Goal: Information Seeking & Learning: Learn about a topic

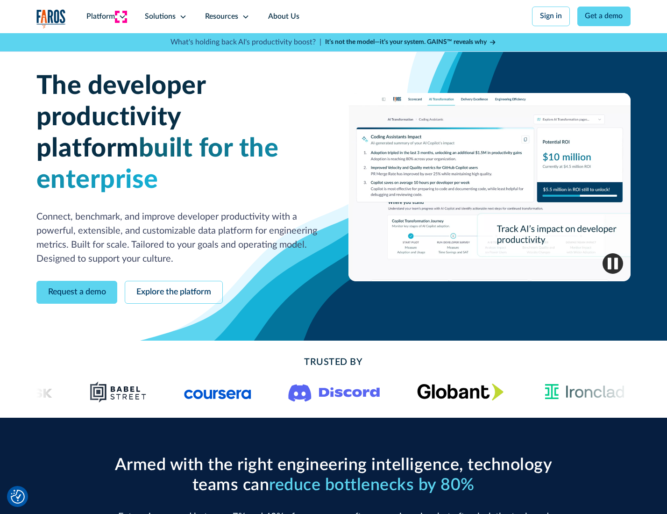
click at [121, 16] on icon at bounding box center [122, 16] width 7 height 7
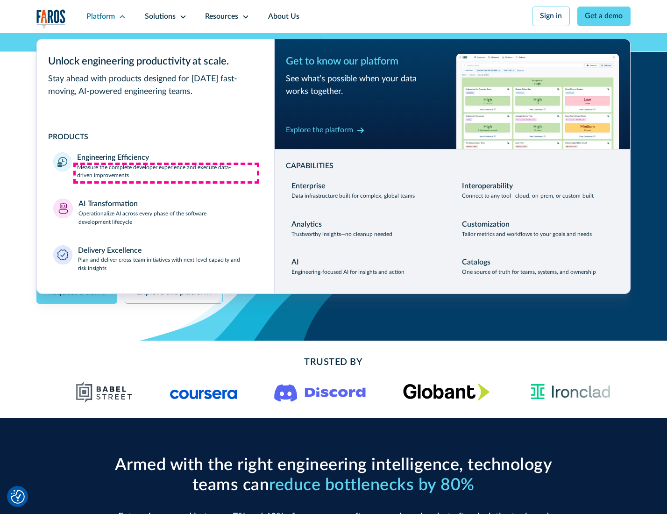
click at [166, 173] on p "Measure the complete developer experience and execute data-driven improvements" at bounding box center [167, 171] width 180 height 17
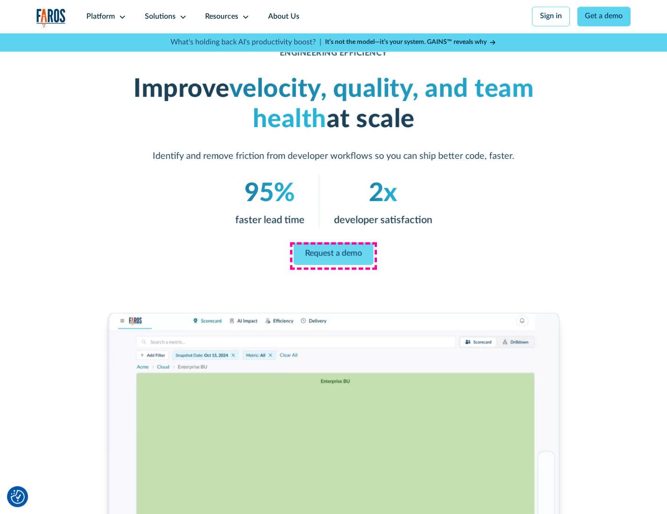
click at [333, 255] on link "Request a demo" at bounding box center [334, 253] width 80 height 22
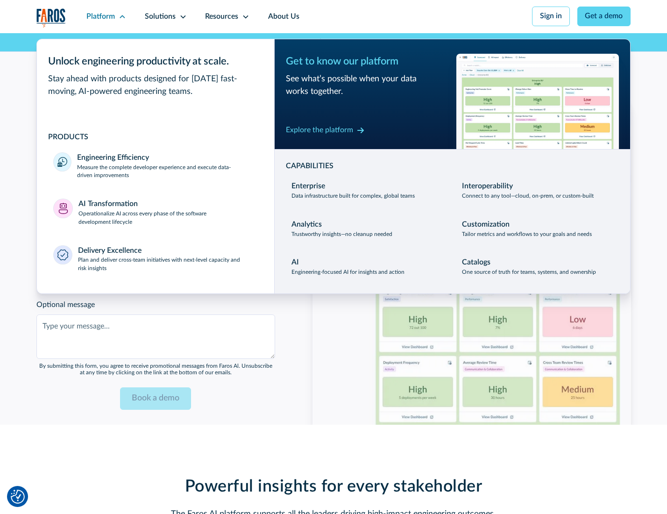
scroll to position [2033, 0]
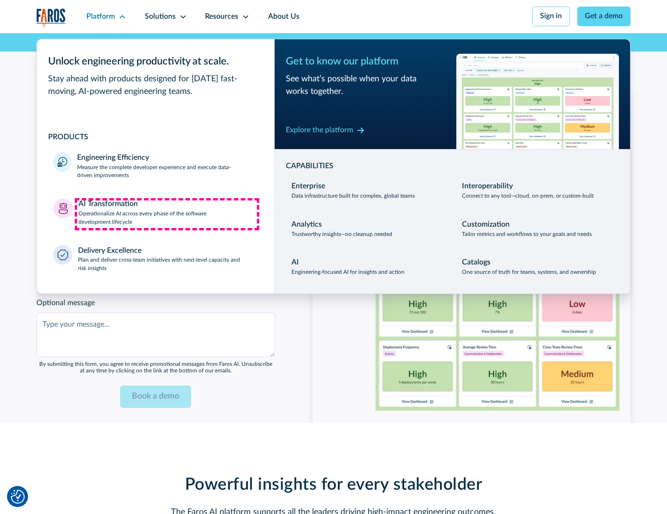
click at [167, 214] on p "Operationalize AI across every phase of the software development lifecycle" at bounding box center [167, 218] width 179 height 17
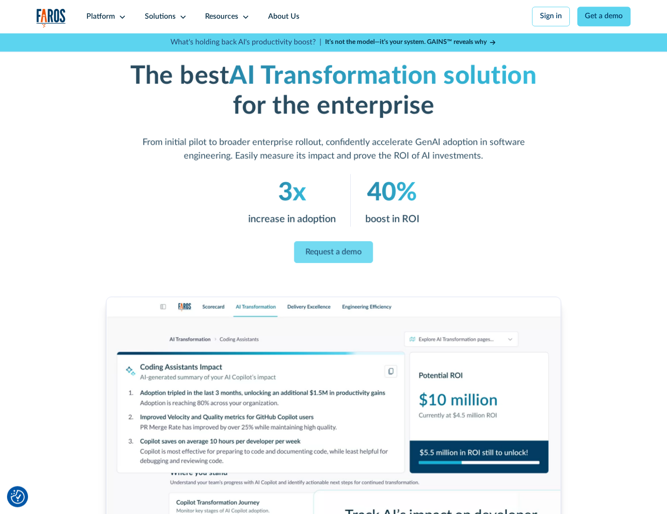
click at [333, 254] on link "Request a demo" at bounding box center [333, 252] width 79 height 22
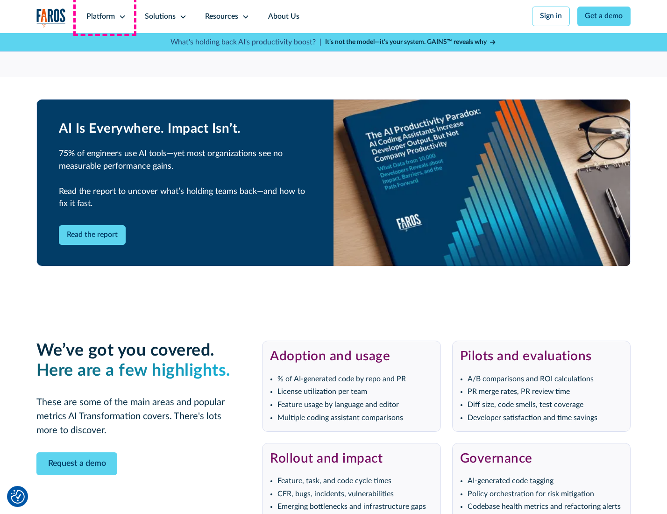
click at [105, 16] on div "Platform" at bounding box center [100, 16] width 28 height 11
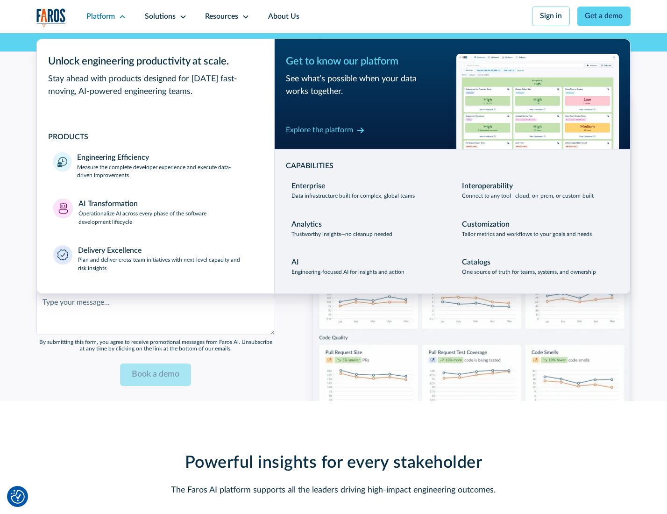
scroll to position [2258, 0]
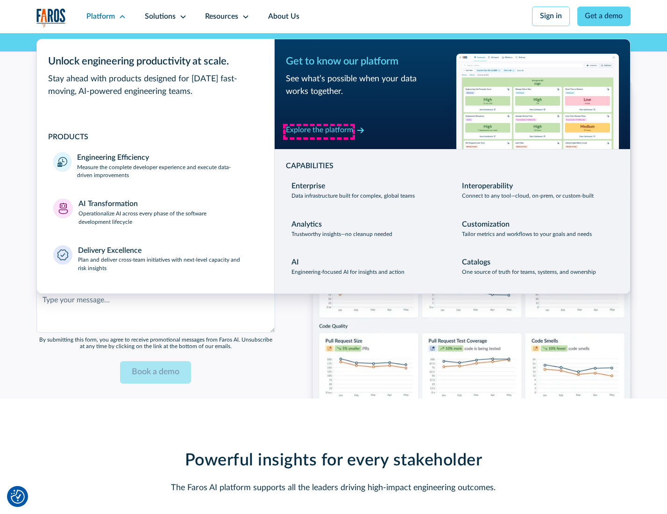
click at [319, 131] on div "Explore the platform" at bounding box center [319, 130] width 67 height 11
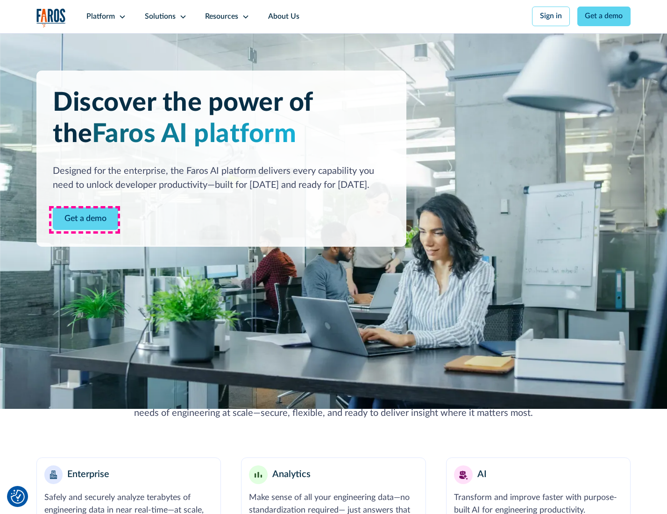
click at [85, 220] on link "Get a demo" at bounding box center [85, 218] width 65 height 23
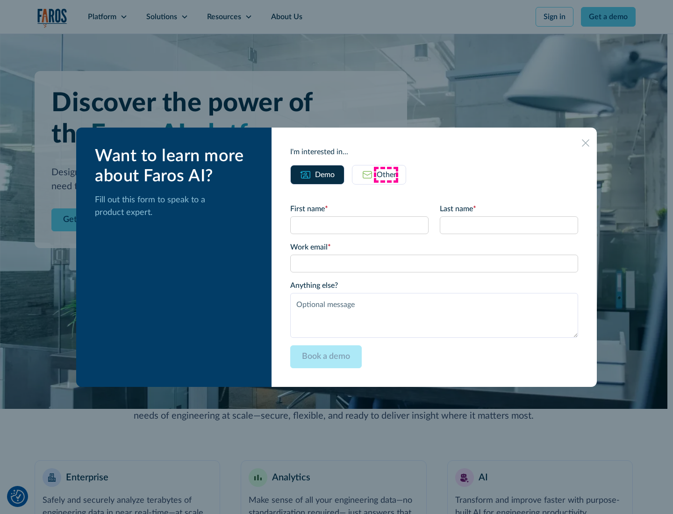
click at [386, 174] on div "Other" at bounding box center [386, 174] width 20 height 11
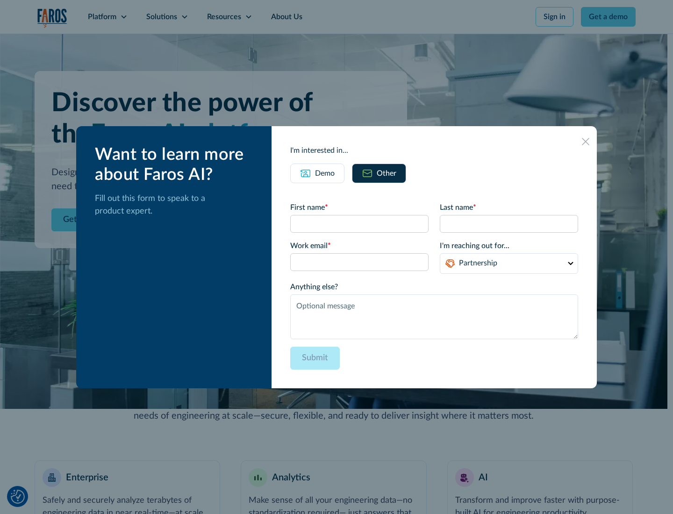
click at [324, 173] on div "Demo" at bounding box center [325, 173] width 20 height 11
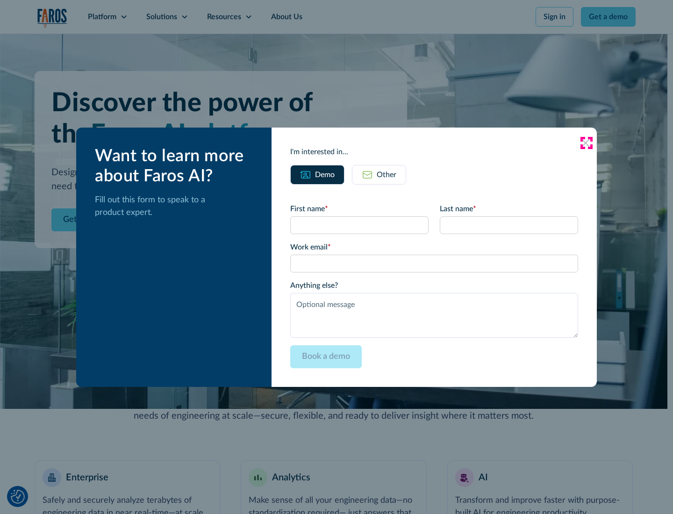
click at [586, 142] on icon at bounding box center [584, 142] width 7 height 7
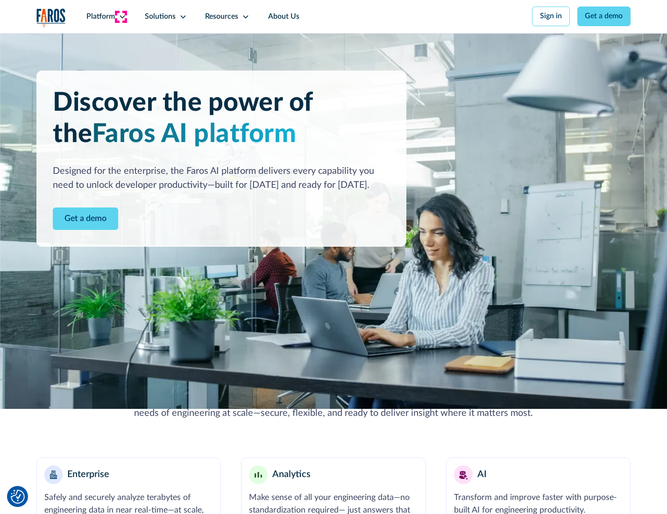
click at [121, 16] on icon at bounding box center [122, 16] width 7 height 7
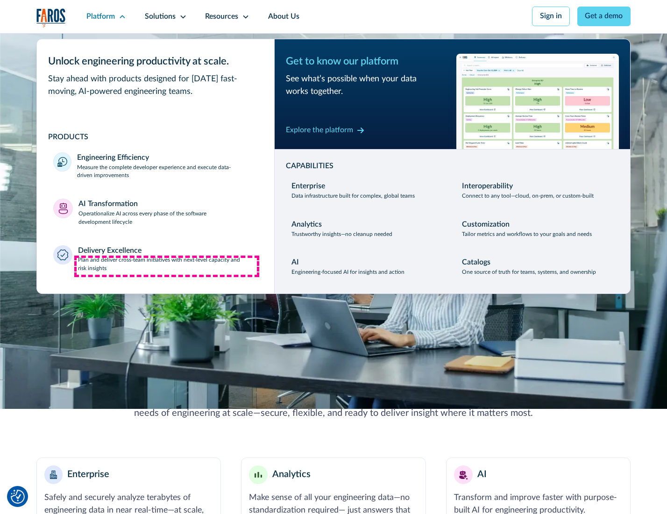
click at [167, 266] on p "Plan and deliver cross-team initiatives with next-level capacity and risk insig…" at bounding box center [168, 264] width 180 height 17
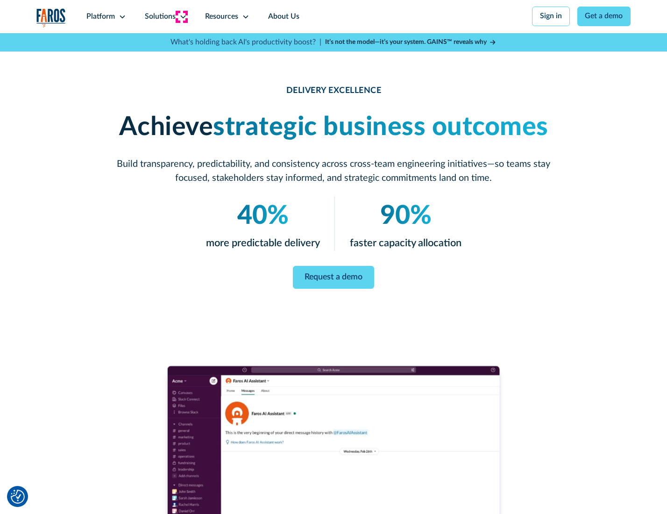
click at [181, 16] on icon at bounding box center [182, 16] width 7 height 7
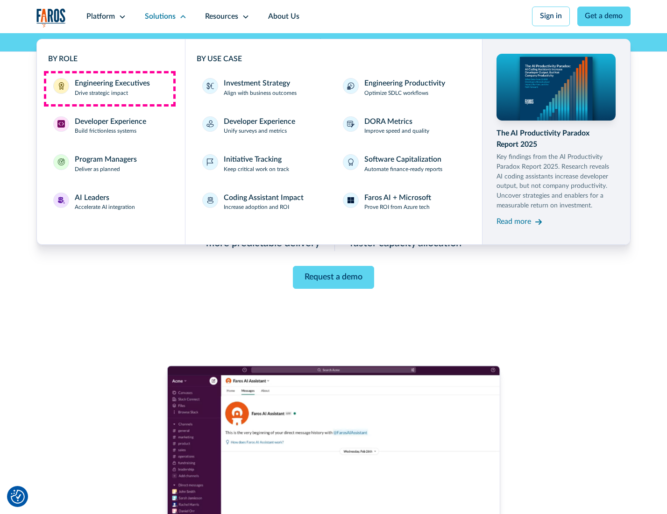
click at [109, 88] on div "Engineering Executives" at bounding box center [112, 83] width 75 height 11
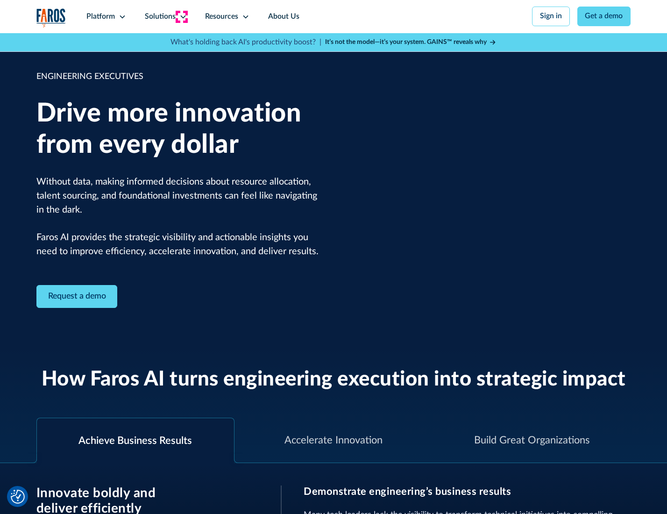
click at [181, 16] on icon at bounding box center [182, 16] width 7 height 7
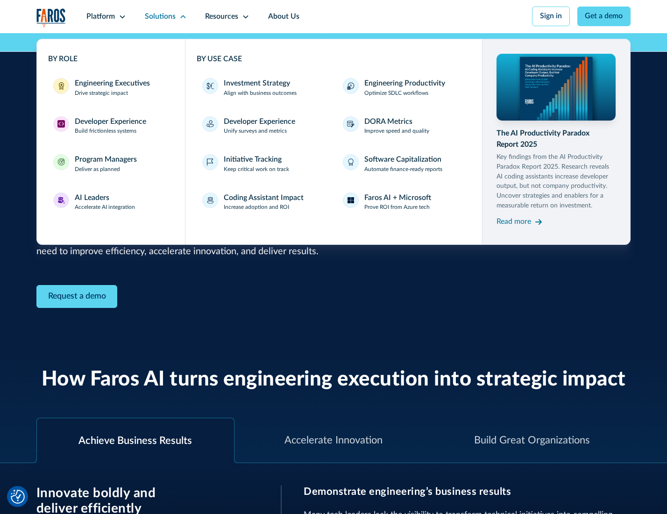
click at [109, 122] on div "Developer Experience" at bounding box center [110, 121] width 71 height 11
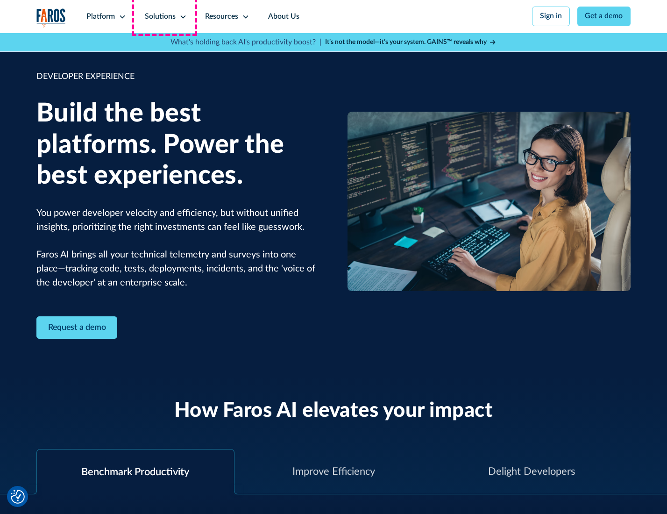
click at [164, 16] on div "Solutions" at bounding box center [160, 16] width 31 height 11
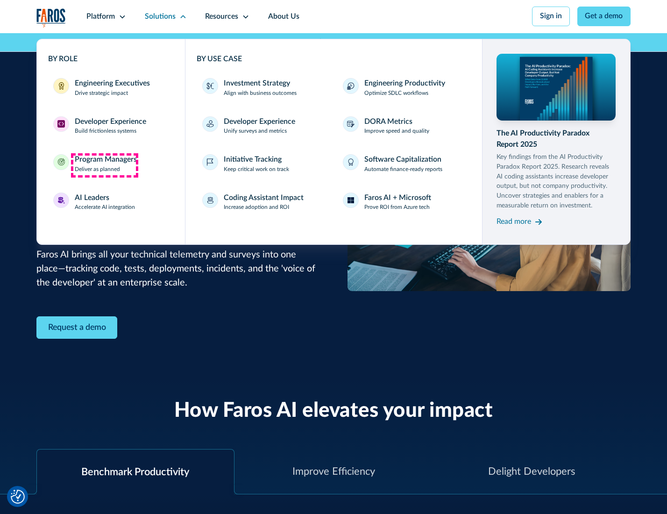
click at [104, 165] on div "Program Managers" at bounding box center [106, 159] width 62 height 11
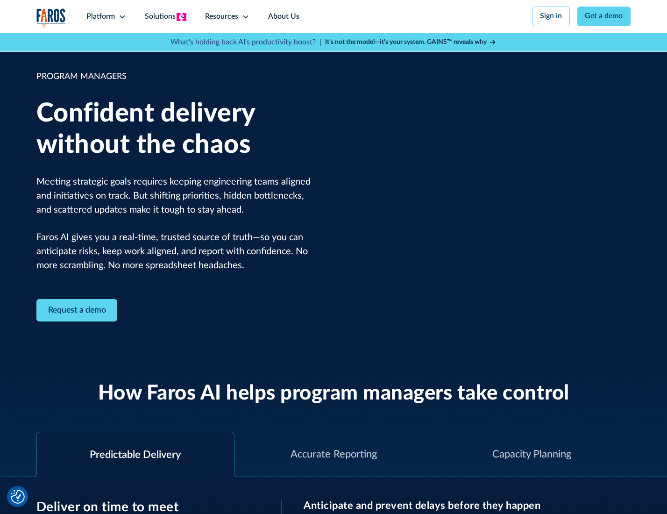
click at [181, 17] on icon at bounding box center [182, 16] width 7 height 7
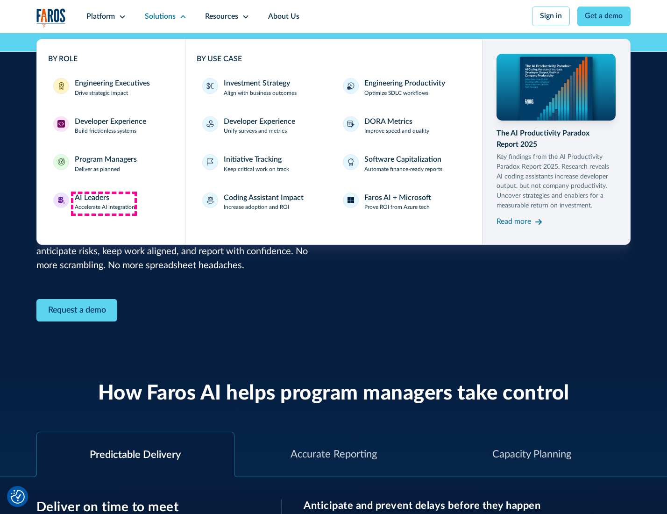
click at [104, 203] on div "AI Leaders" at bounding box center [92, 197] width 35 height 11
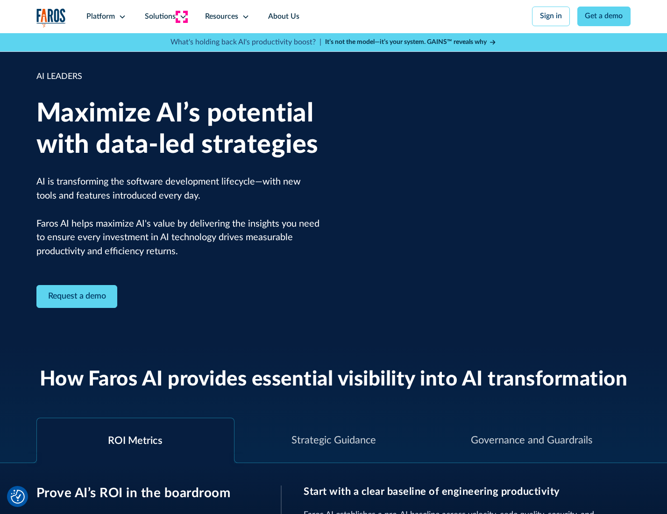
click at [181, 16] on icon at bounding box center [182, 16] width 7 height 7
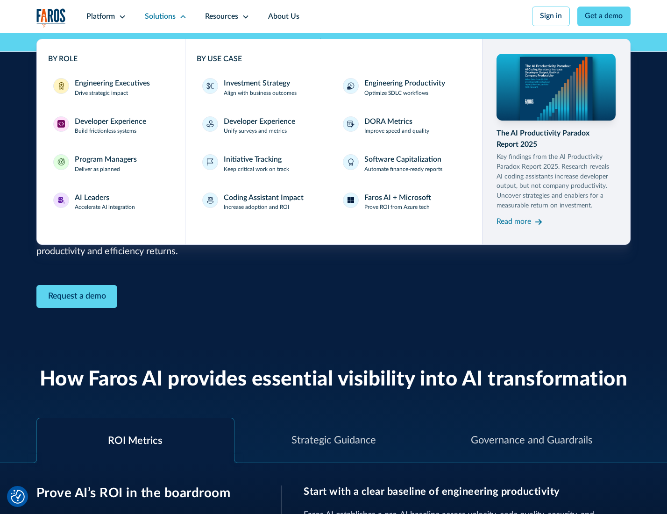
click at [256, 84] on div "Investment Strategy" at bounding box center [257, 83] width 66 height 11
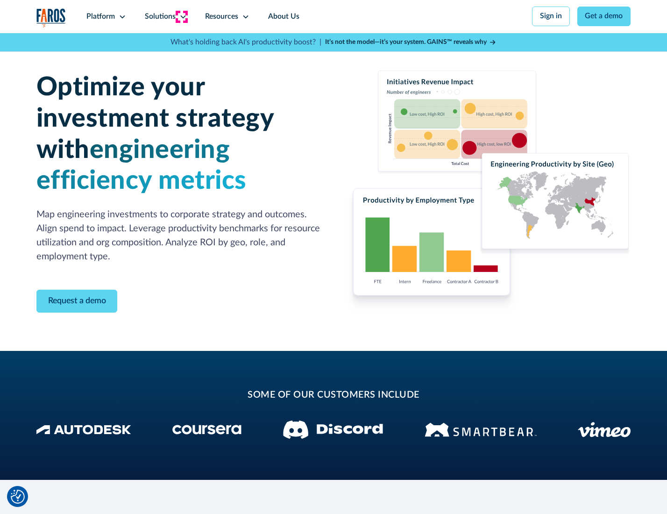
click at [181, 16] on icon at bounding box center [182, 16] width 7 height 7
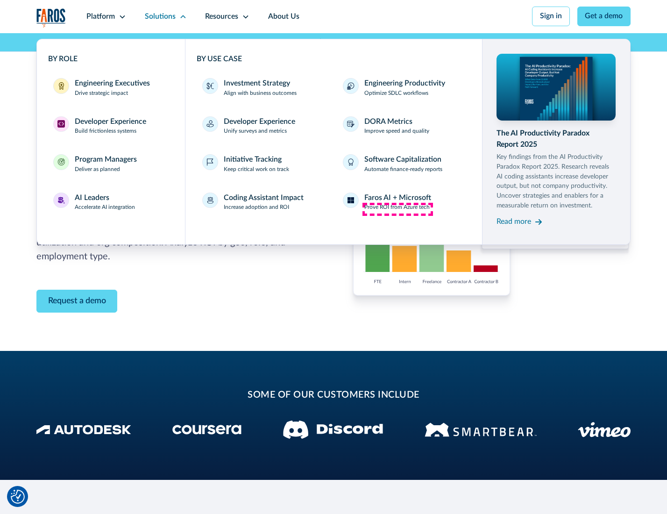
click at [397, 209] on p "Prove ROI from Azure tech" at bounding box center [396, 207] width 65 height 8
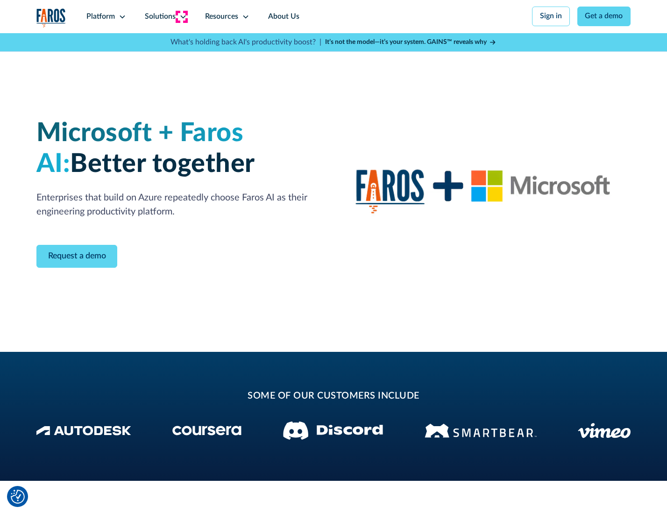
click at [181, 16] on icon at bounding box center [182, 16] width 7 height 7
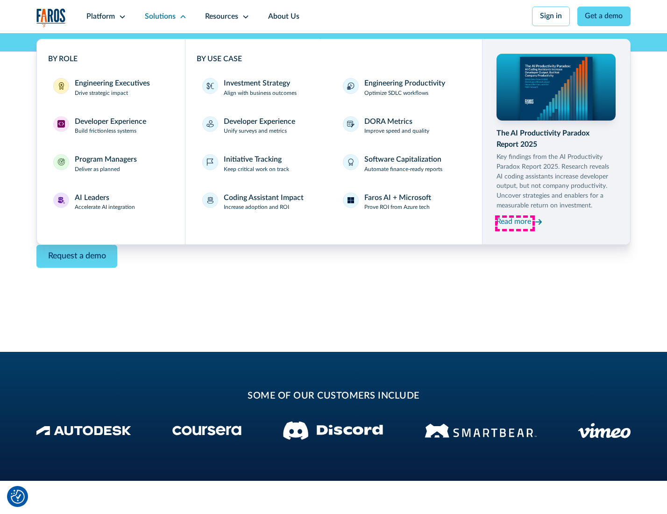
click at [515, 223] on div "Read more" at bounding box center [513, 221] width 35 height 11
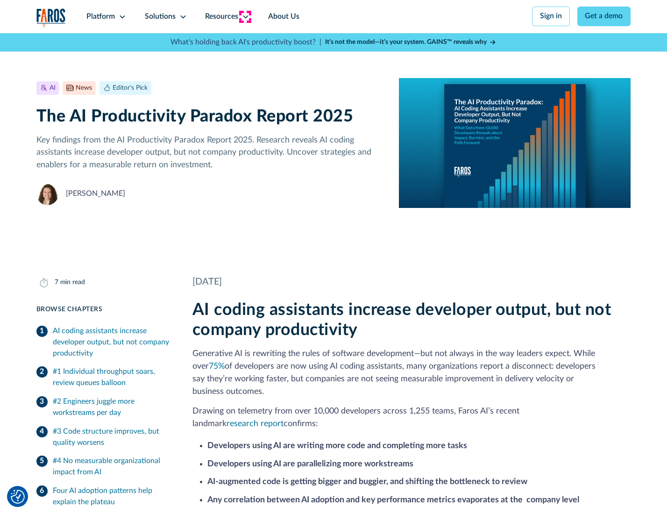
click at [245, 16] on icon at bounding box center [245, 16] width 7 height 7
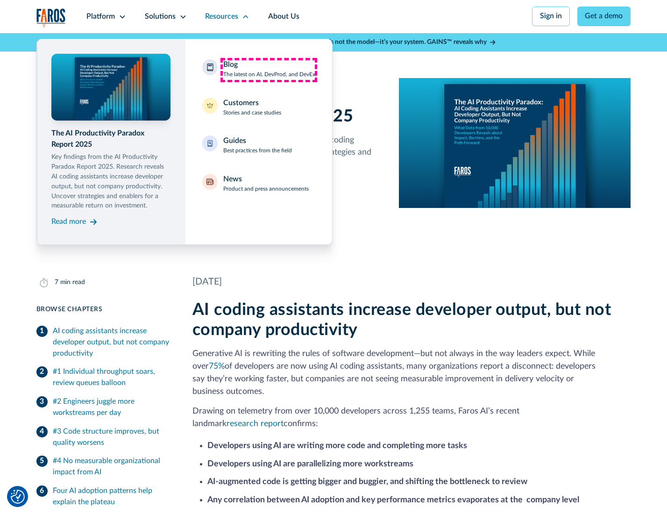
click at [269, 70] on div "Blog The latest on AI, DevProd, and DevEx" at bounding box center [269, 69] width 92 height 20
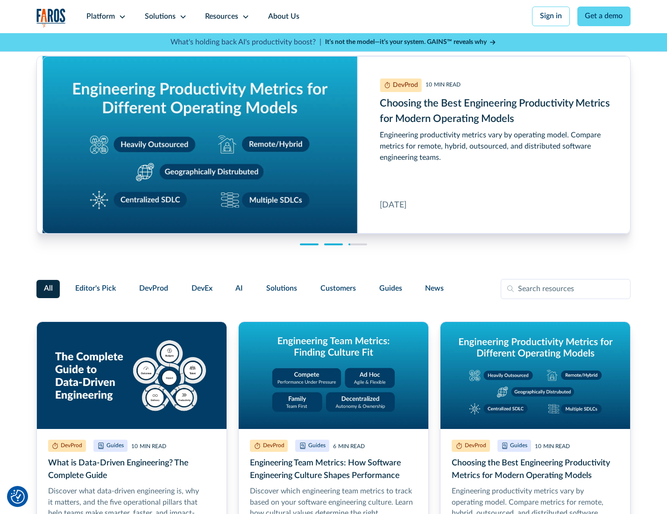
click at [605, 16] on link "Get a demo" at bounding box center [604, 17] width 54 height 20
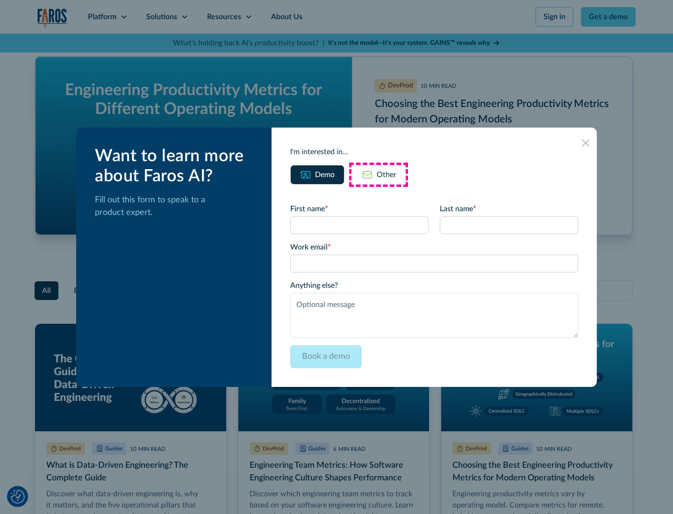
click at [378, 174] on div "Other" at bounding box center [386, 174] width 20 height 11
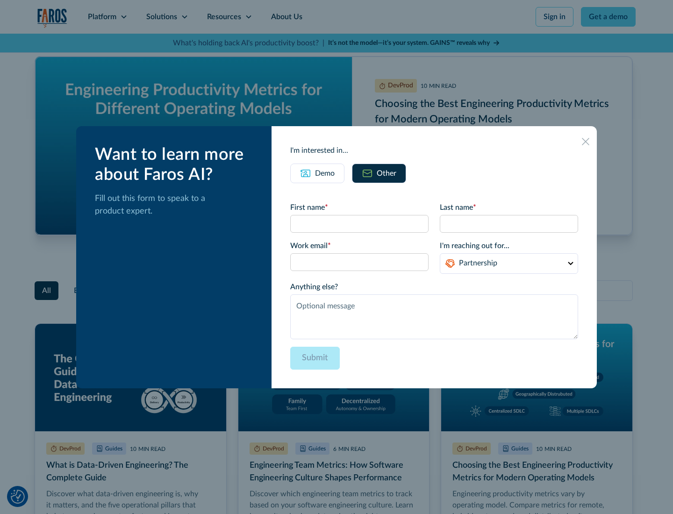
click at [586, 141] on icon at bounding box center [584, 141] width 7 height 7
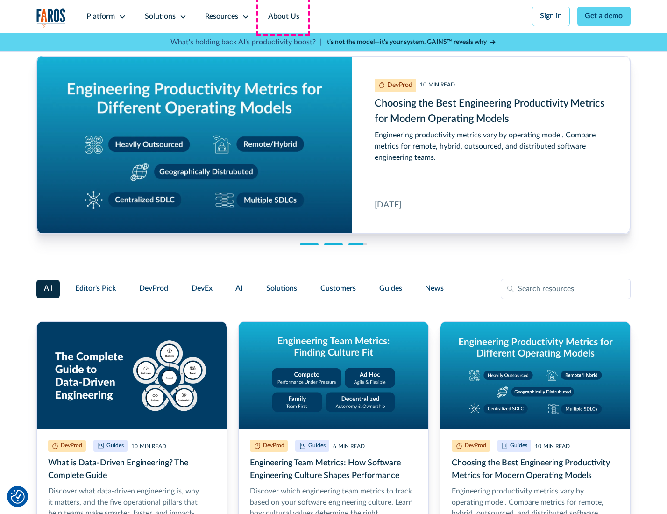
click at [283, 16] on link "About Us" at bounding box center [284, 16] width 50 height 33
